Goal: Task Accomplishment & Management: Complete application form

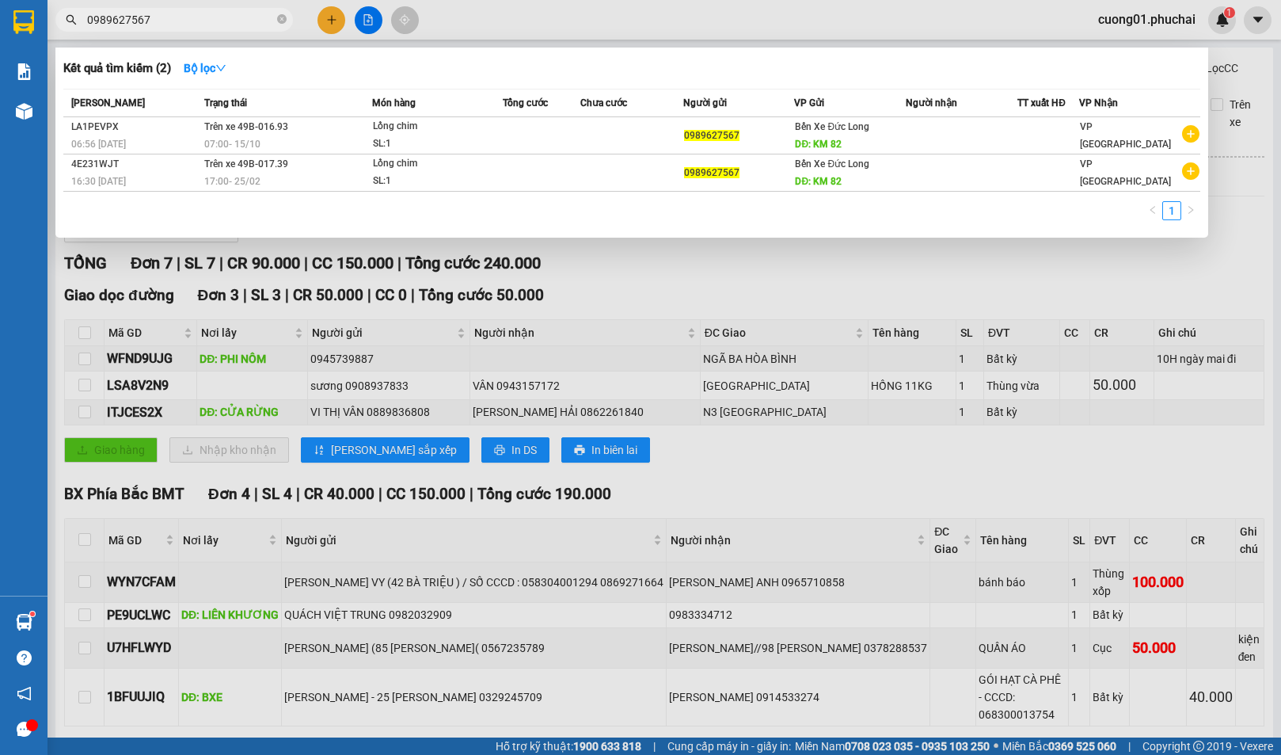
type input "0989627567"
click at [472, 6] on div at bounding box center [640, 377] width 1281 height 755
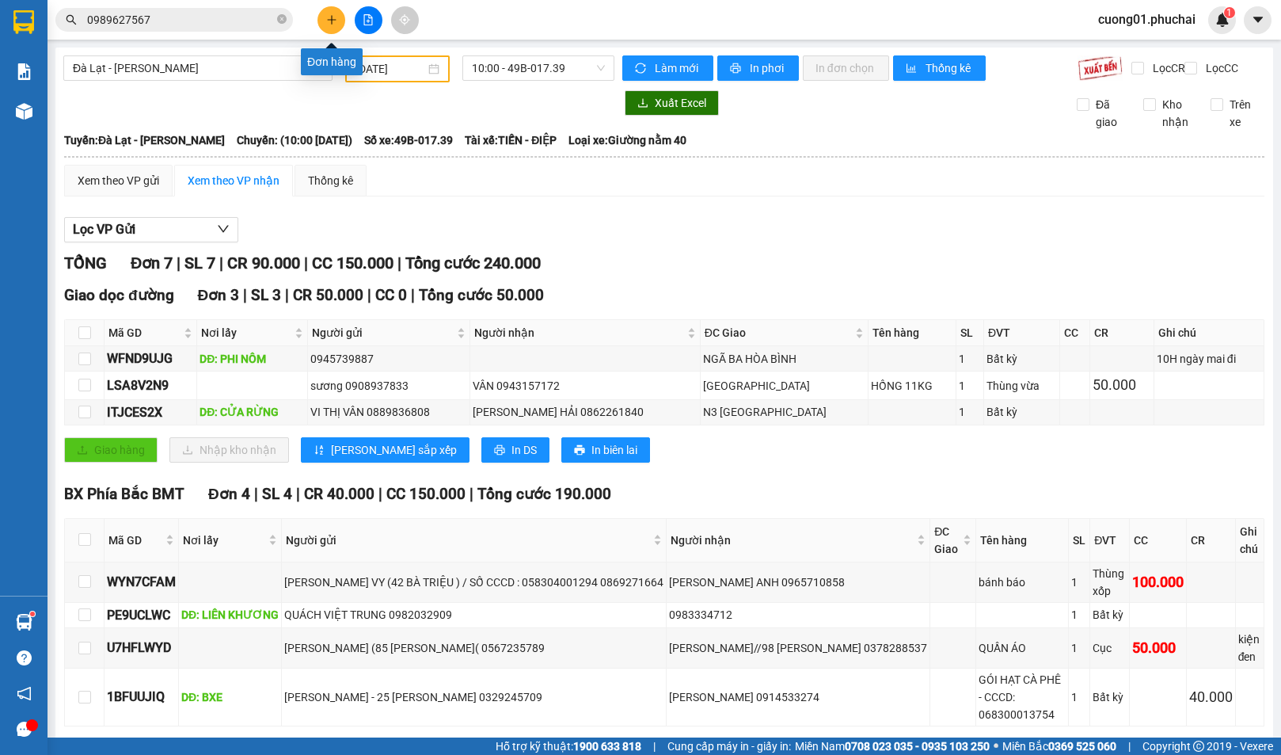
click at [333, 13] on button at bounding box center [332, 20] width 28 height 28
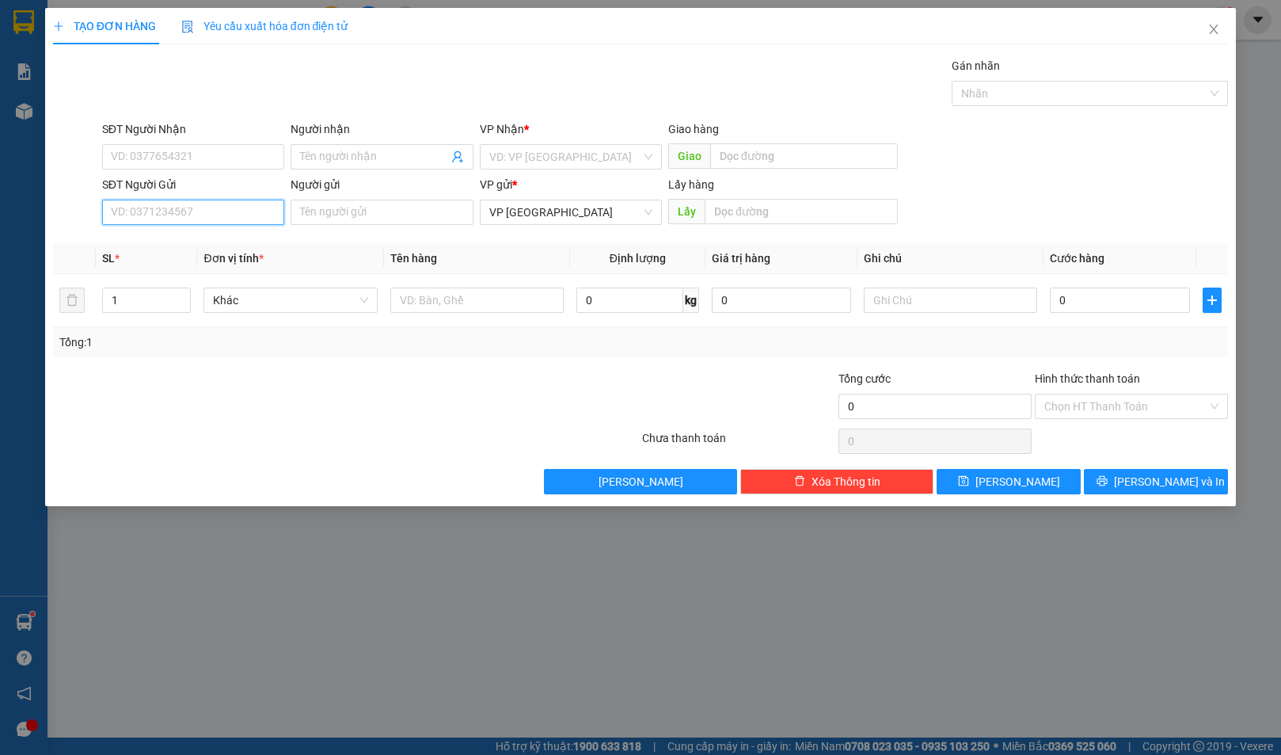
click at [232, 221] on input "SĐT Người Gửi" at bounding box center [193, 212] width 182 height 25
type input "0"
type input "0987292947"
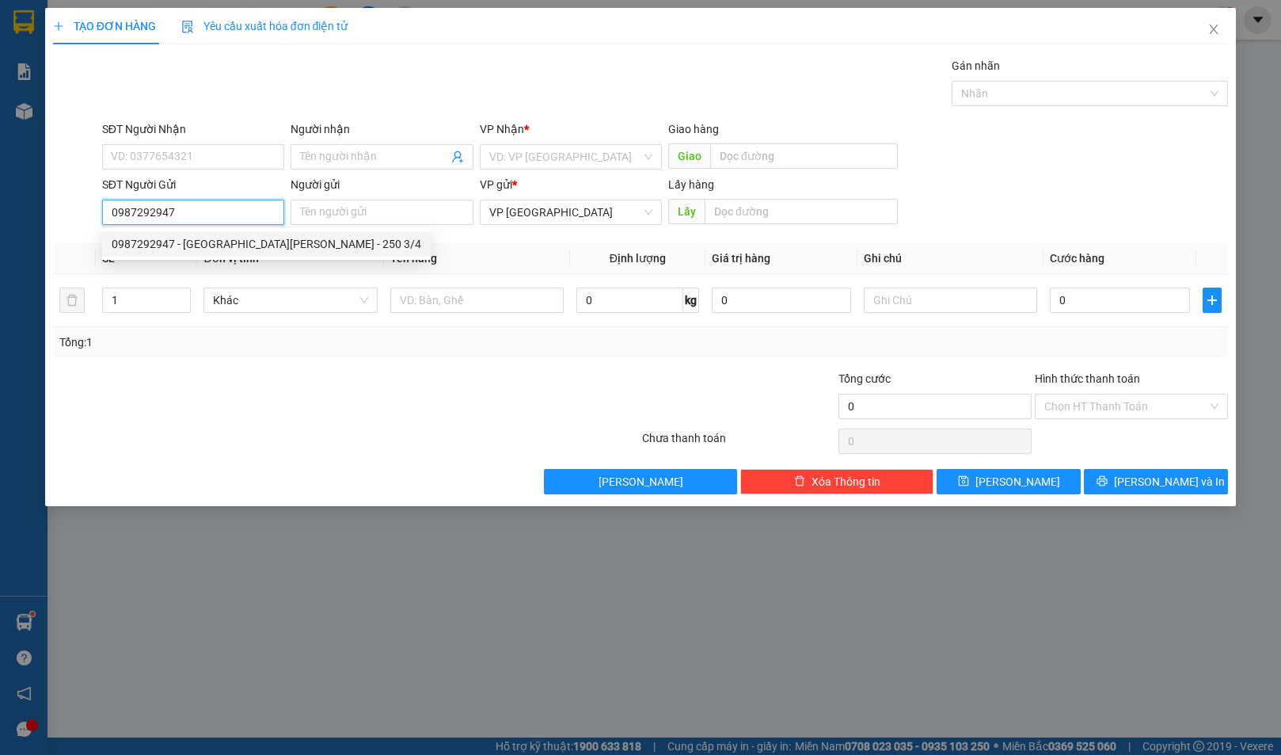
click at [268, 247] on div "0987292947 - [GEOGRAPHIC_DATA][PERSON_NAME] - 250 3/4" at bounding box center [267, 243] width 310 height 17
type input "0967601515"
type input "CHUSE"
type input "[PERSON_NAME] - 250 3/4"
type input "BX"
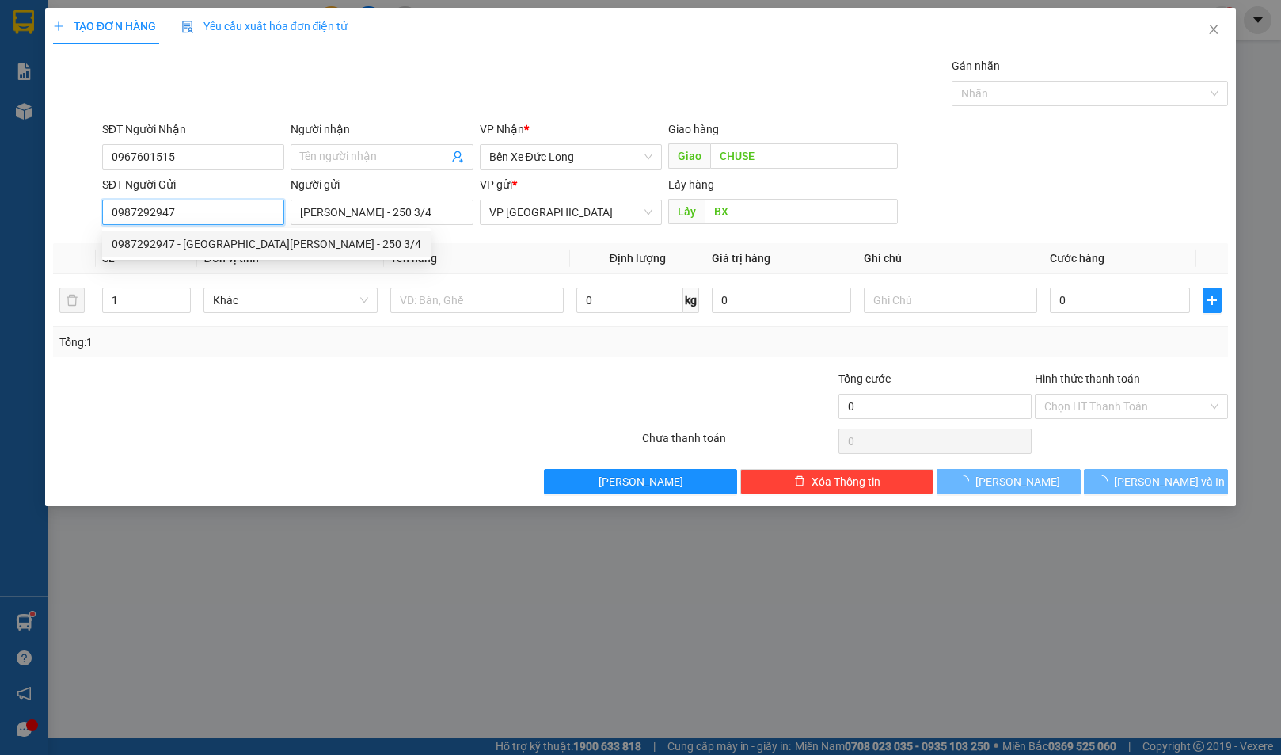
type input "40.000"
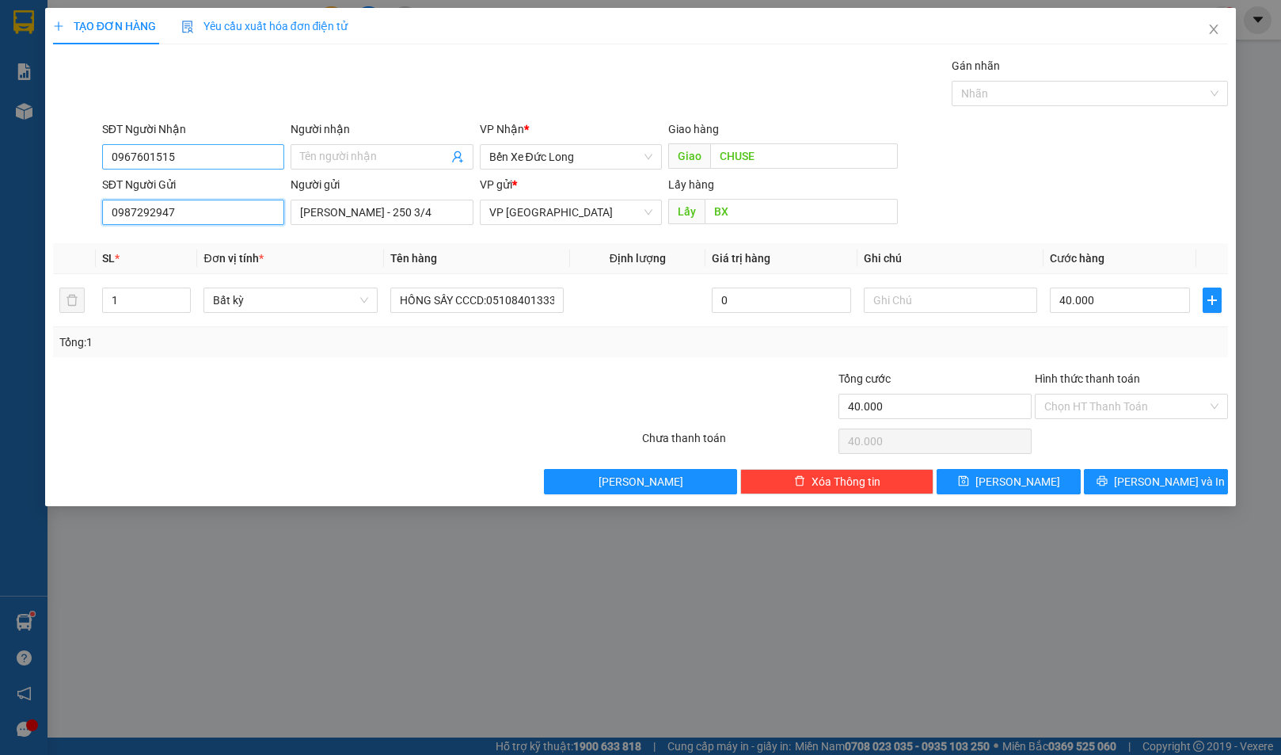
type input "0987292947"
click at [249, 156] on input "0967601515" at bounding box center [193, 156] width 182 height 25
type input "0772447047"
click at [398, 154] on input "Người nhận" at bounding box center [373, 156] width 147 height 17
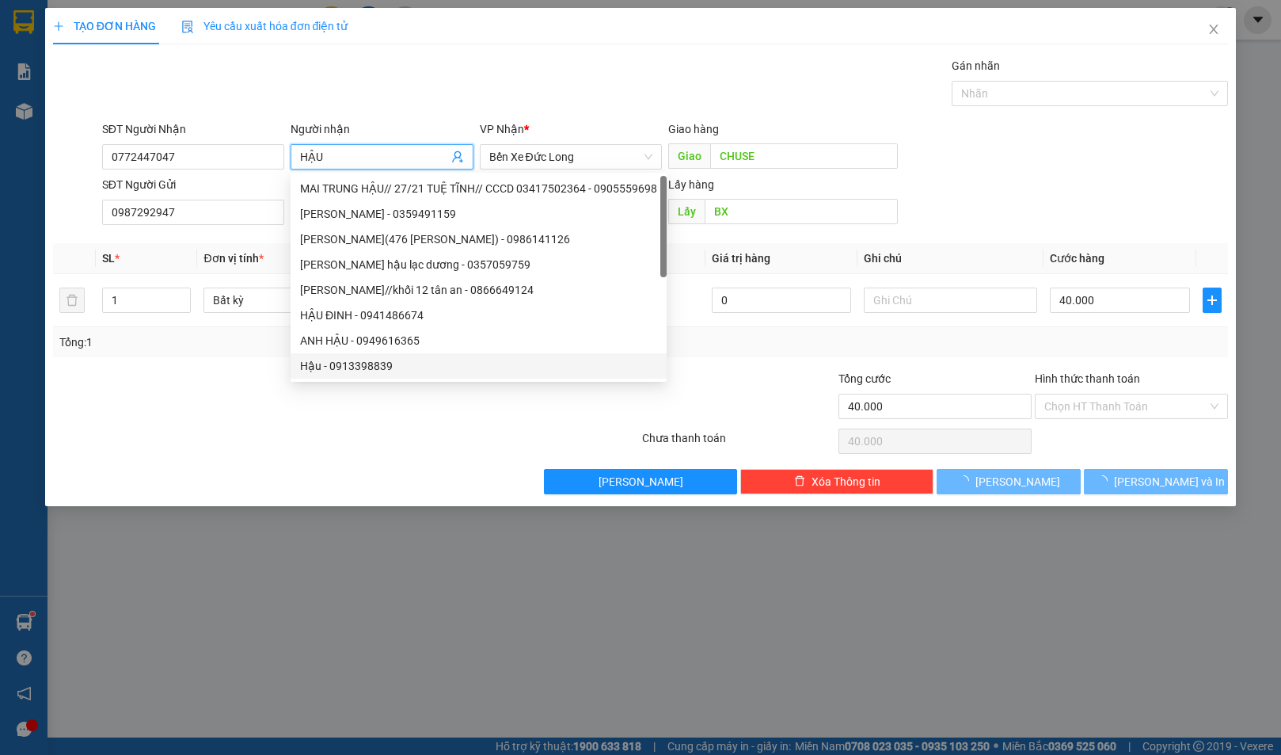
type input "HẬU"
click at [801, 112] on div "Gói vận chuyển * Tiêu chuẩn Gán nhãn Nhãn" at bounding box center [665, 84] width 1133 height 55
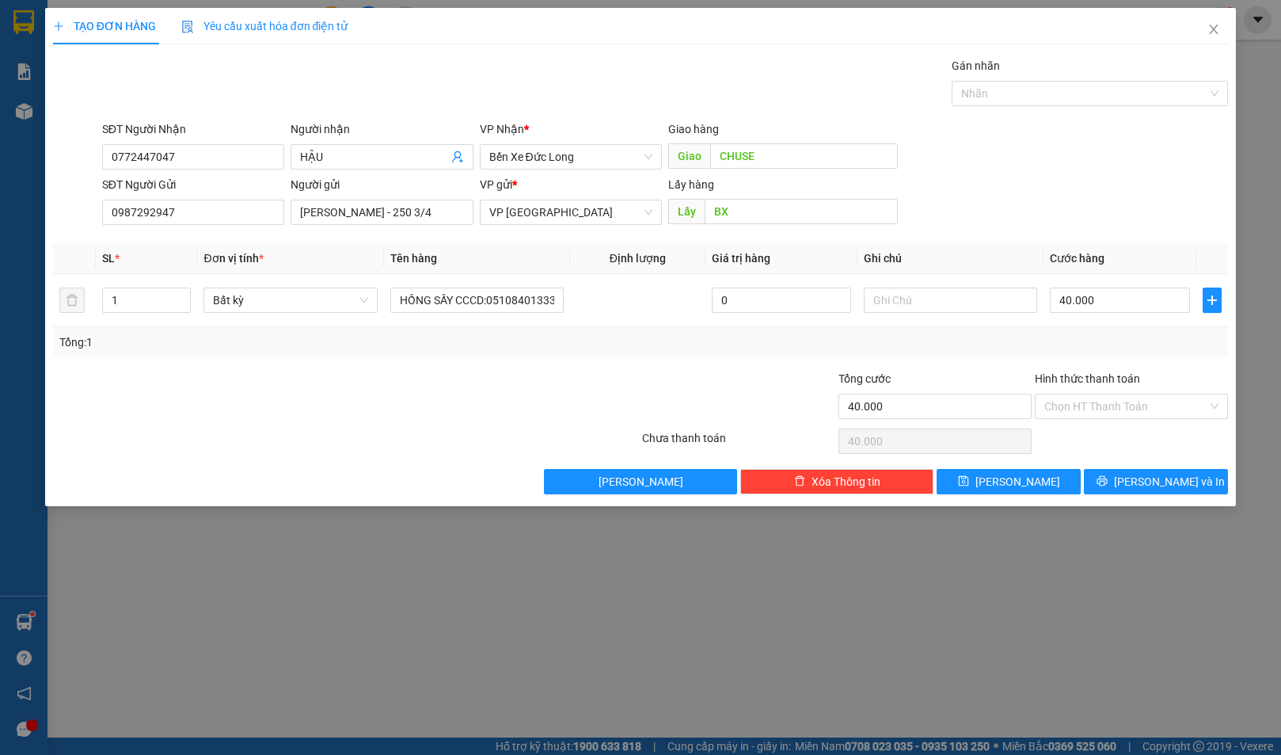
click at [729, 86] on div "Gói vận chuyển * Tiêu chuẩn Gán nhãn Nhãn" at bounding box center [665, 84] width 1133 height 55
drag, startPoint x: 455, startPoint y: 297, endPoint x: 388, endPoint y: 298, distance: 66.5
click at [388, 298] on td "HỒNG SẤY CCCD:051084013332" at bounding box center [477, 300] width 186 height 53
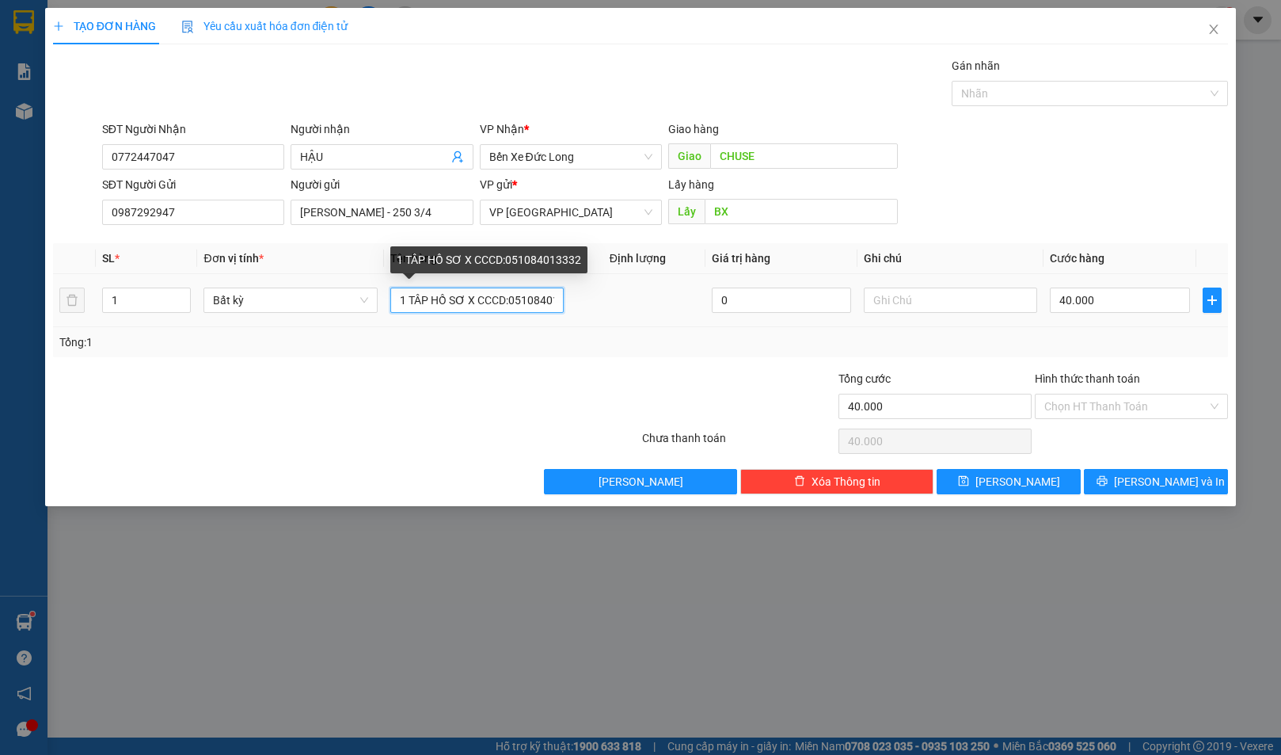
click at [476, 299] on input "1 TÂP HỒ SƠ X CCCD:051084013332" at bounding box center [476, 299] width 173 height 25
click at [473, 299] on input "1 TÂP HỒ SƠ X CCCD:051084013332" at bounding box center [476, 299] width 173 height 25
type input "1 TÂP HỒ SƠ XE CCCD:051084013332"
click at [533, 369] on div at bounding box center [542, 369] width 196 height 1
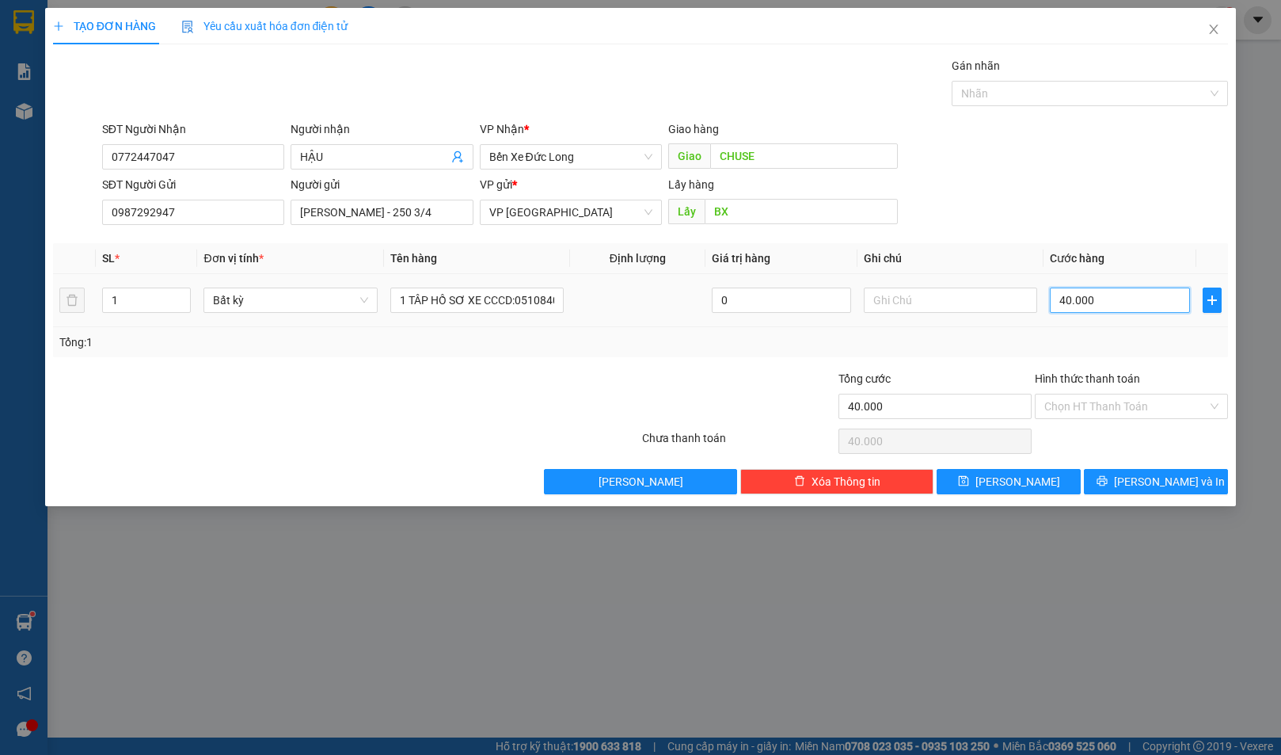
click at [1112, 299] on input "40.000" at bounding box center [1119, 299] width 139 height 25
click at [1093, 407] on input "Hình thức thanh toán" at bounding box center [1126, 406] width 163 height 24
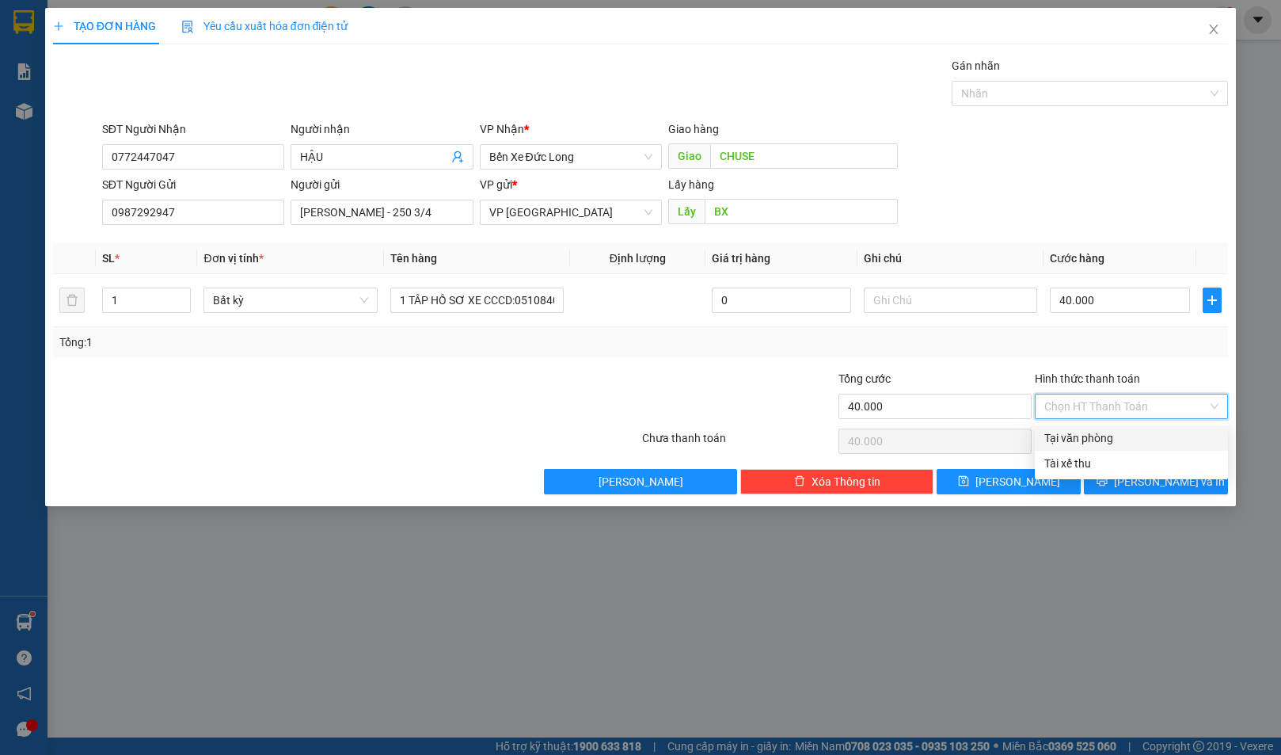
click at [1096, 426] on div "Tại văn phòng" at bounding box center [1131, 437] width 193 height 25
type input "0"
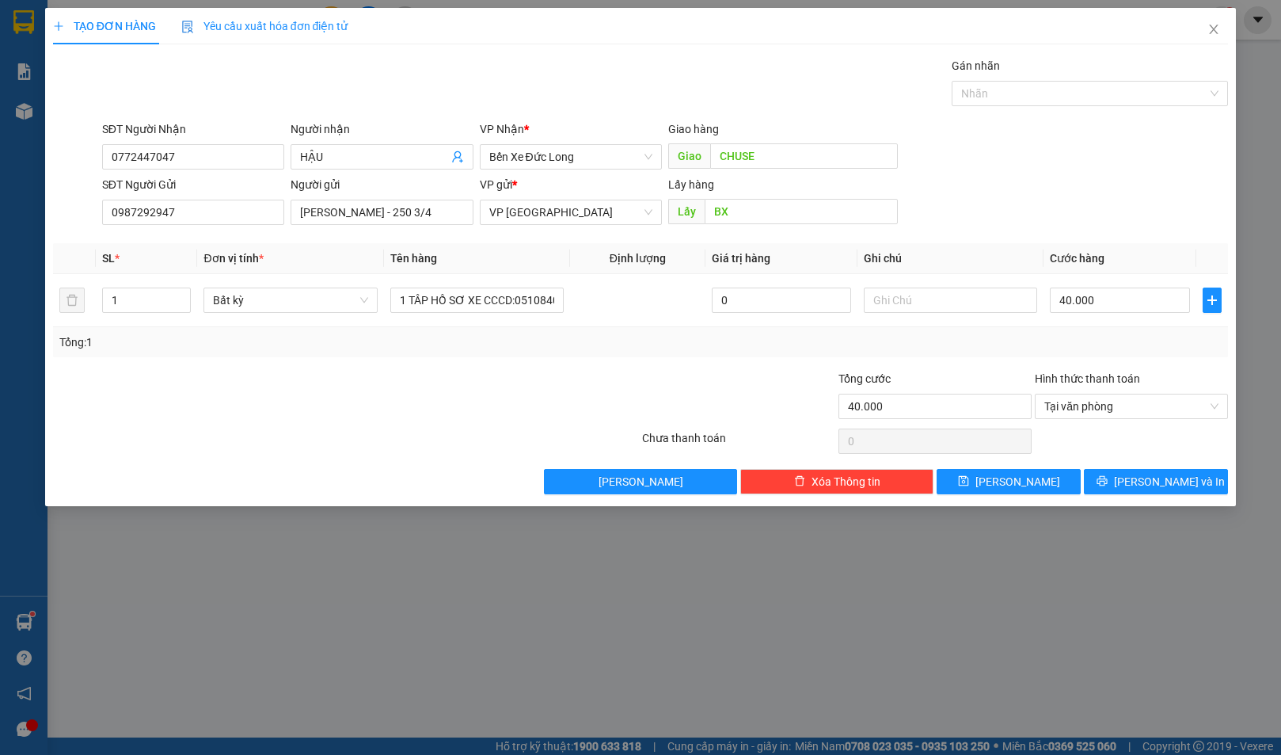
click at [663, 392] on div at bounding box center [739, 397] width 196 height 55
click at [1180, 477] on span "[PERSON_NAME] và In" at bounding box center [1169, 481] width 111 height 17
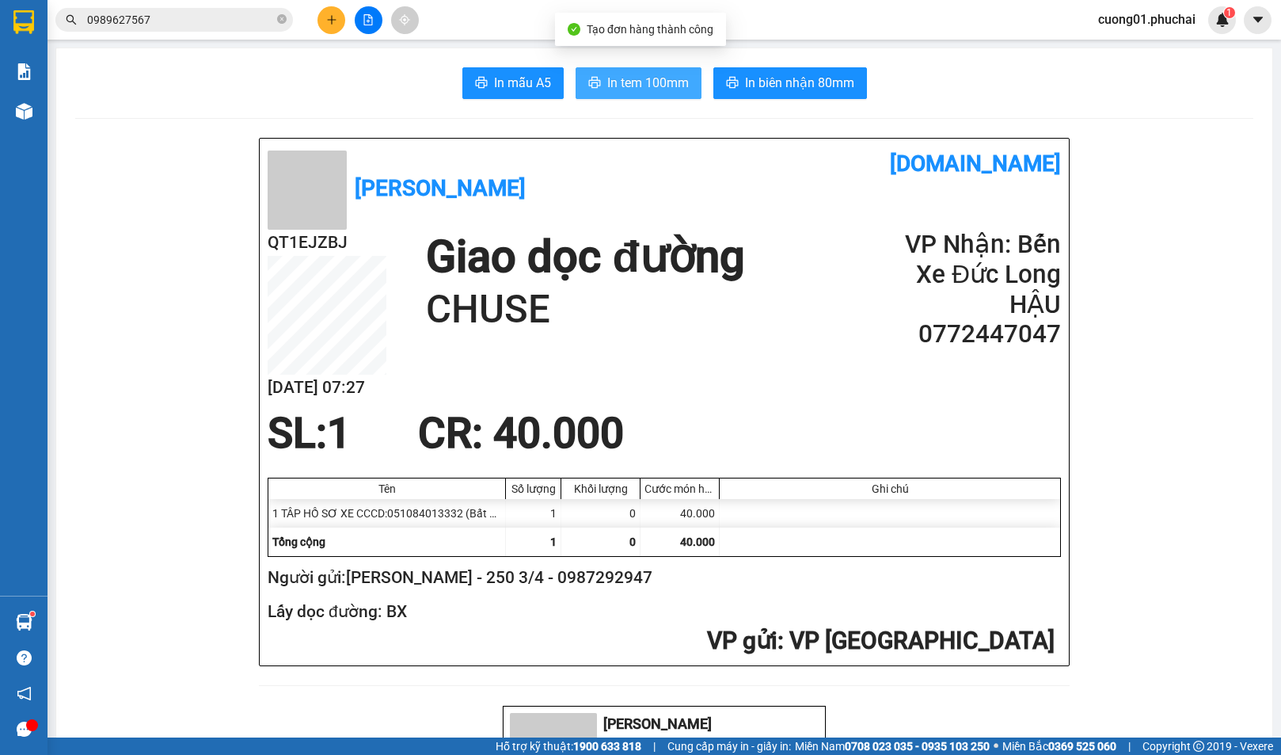
click at [649, 79] on span "In tem 100mm" at bounding box center [648, 83] width 82 height 20
click at [170, 21] on input "0989627567" at bounding box center [180, 19] width 187 height 17
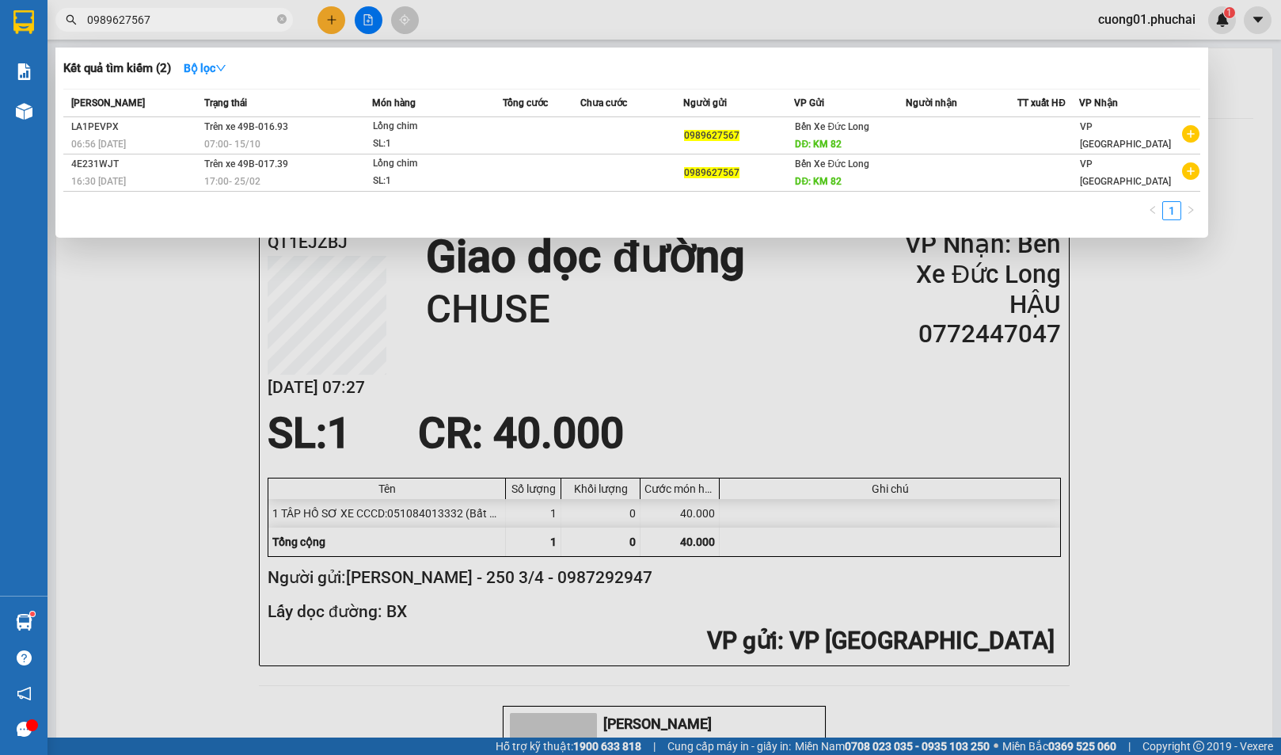
click at [170, 21] on input "0989627567" at bounding box center [180, 19] width 187 height 17
paste input "368091024"
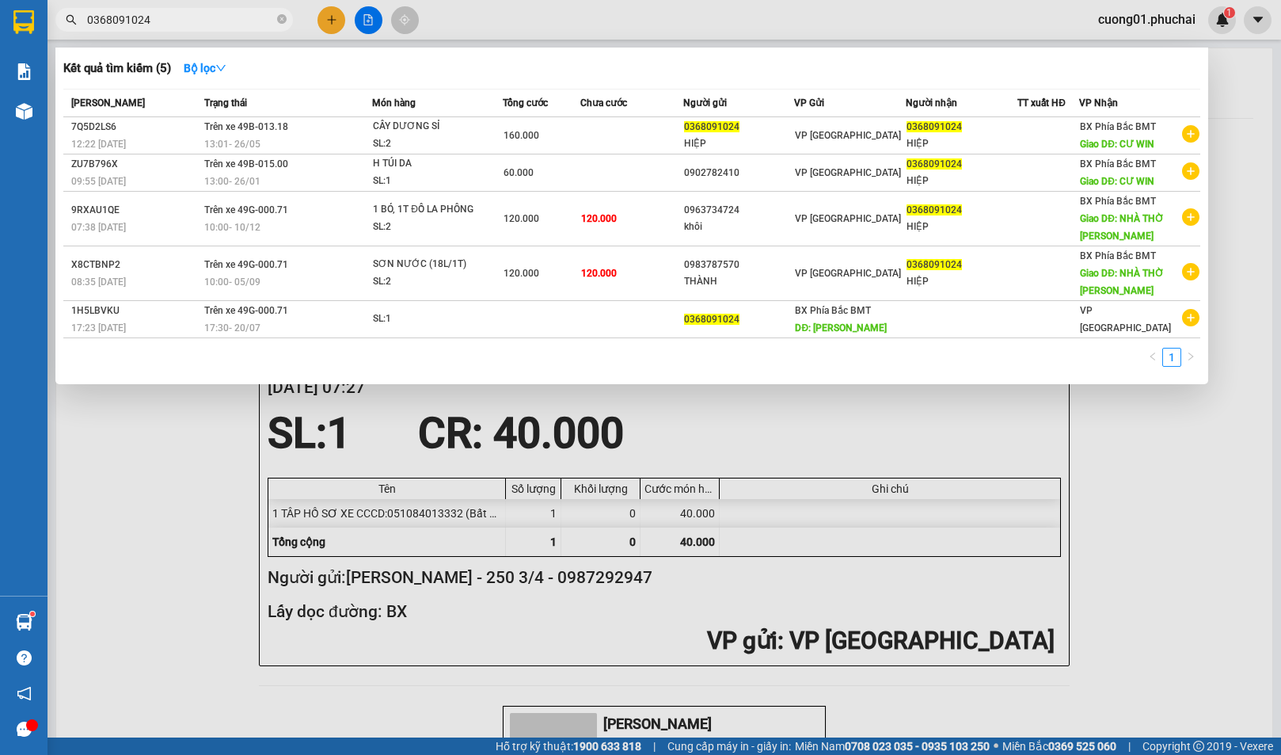
type input "0368091024"
